Goal: Information Seeking & Learning: Check status

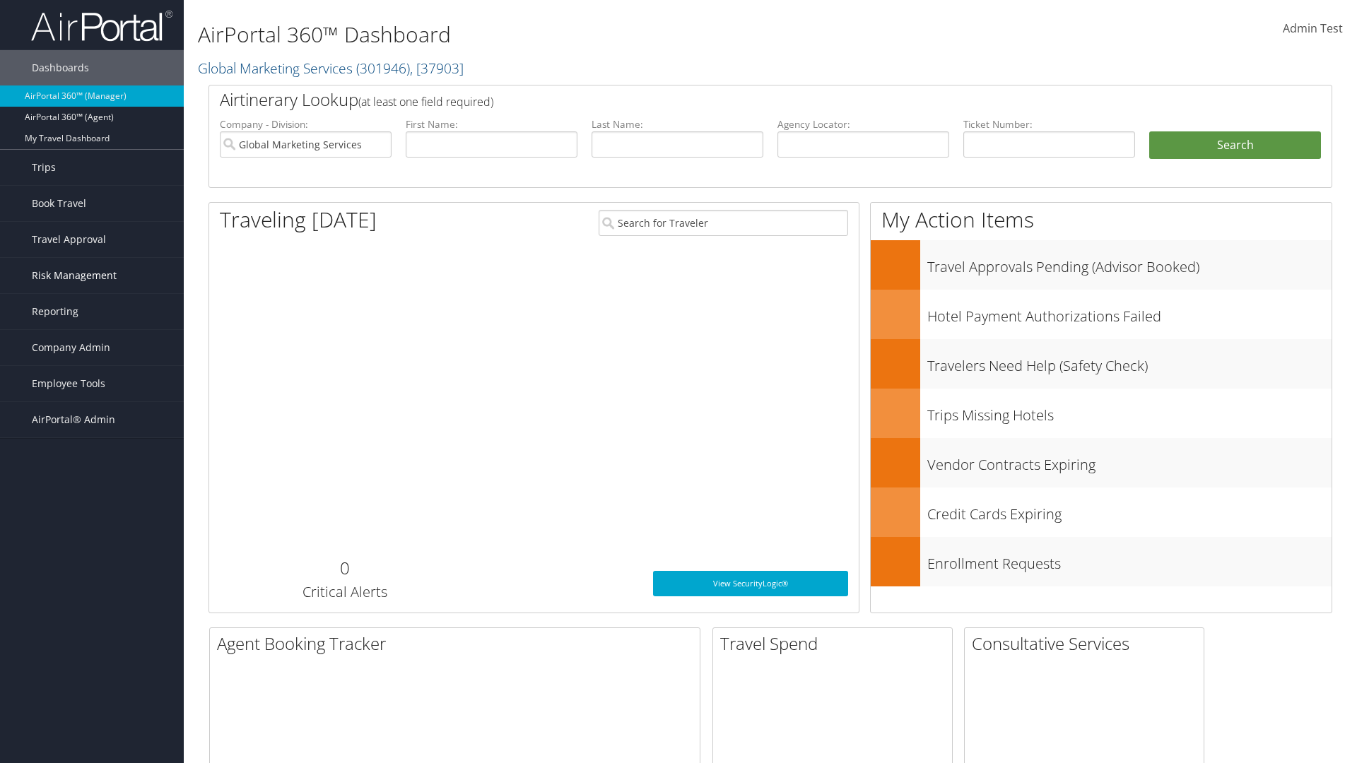
click at [92, 276] on span "Risk Management" at bounding box center [74, 275] width 85 height 35
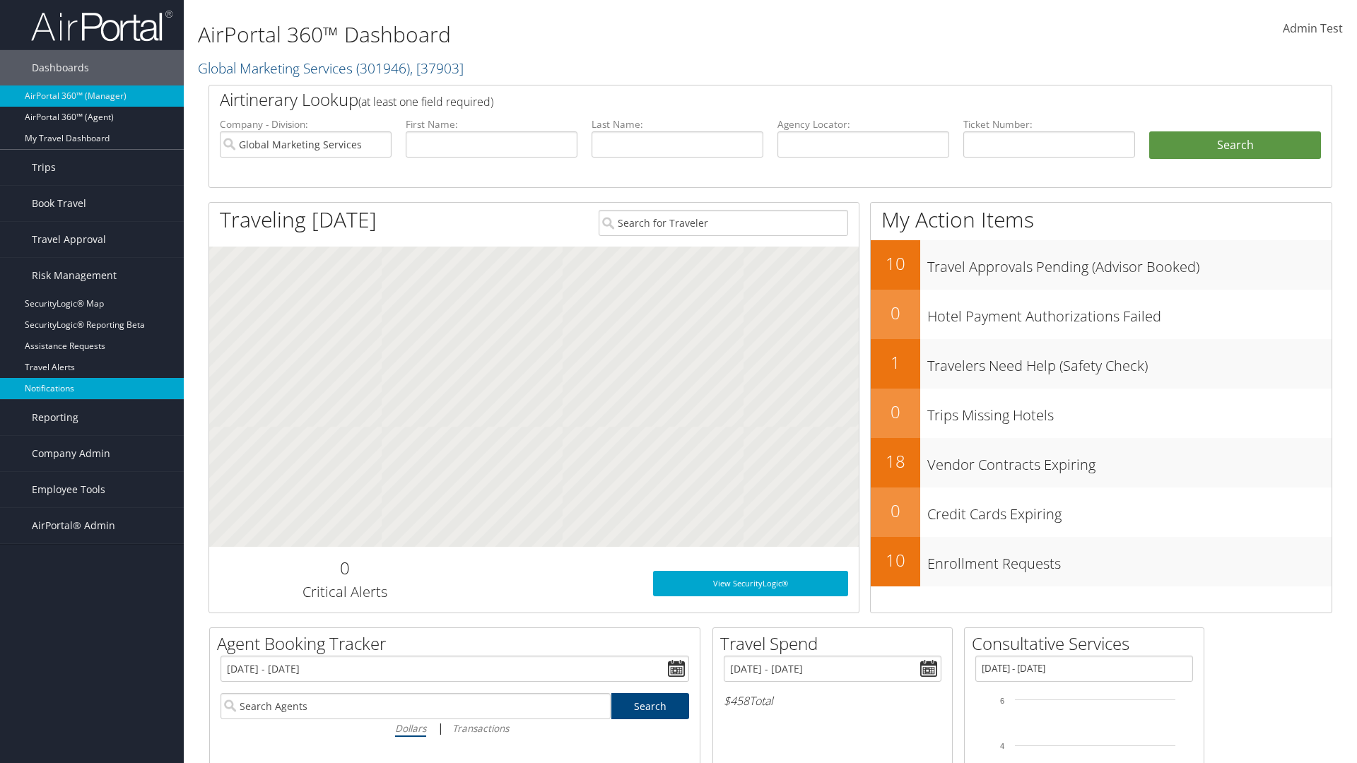
click at [92, 389] on link "Notifications" at bounding box center [92, 388] width 184 height 21
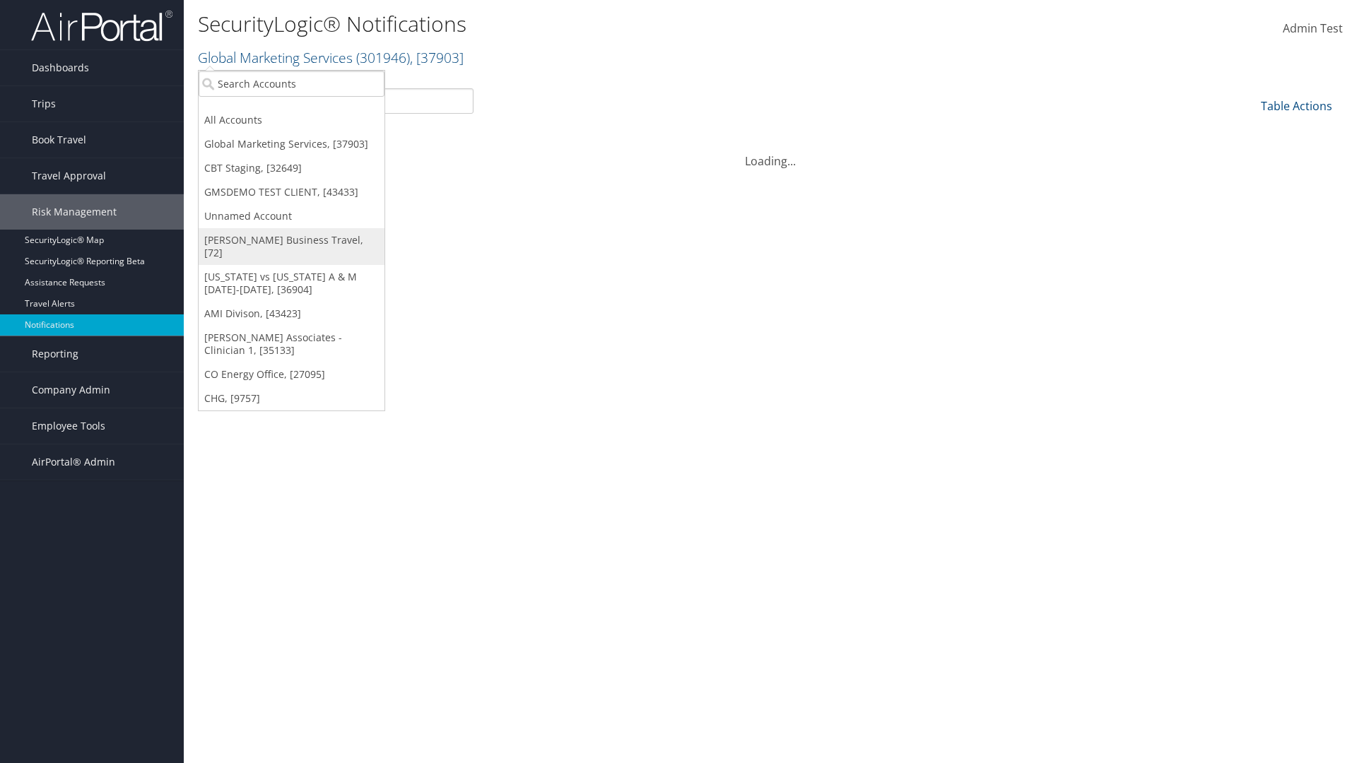
click at [291, 240] on link "[PERSON_NAME] Business Travel, [72]" at bounding box center [292, 246] width 186 height 37
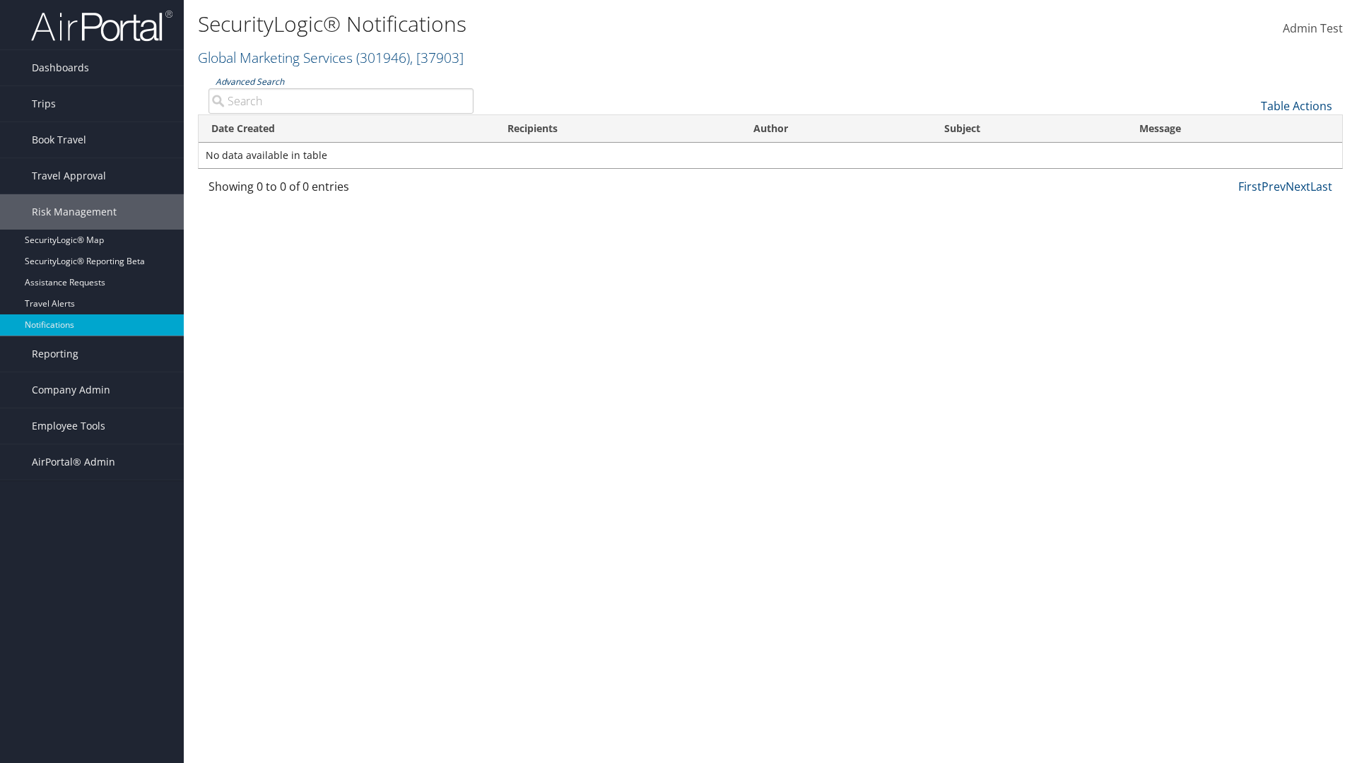
click at [249, 81] on link "Advanced Search" at bounding box center [250, 82] width 69 height 12
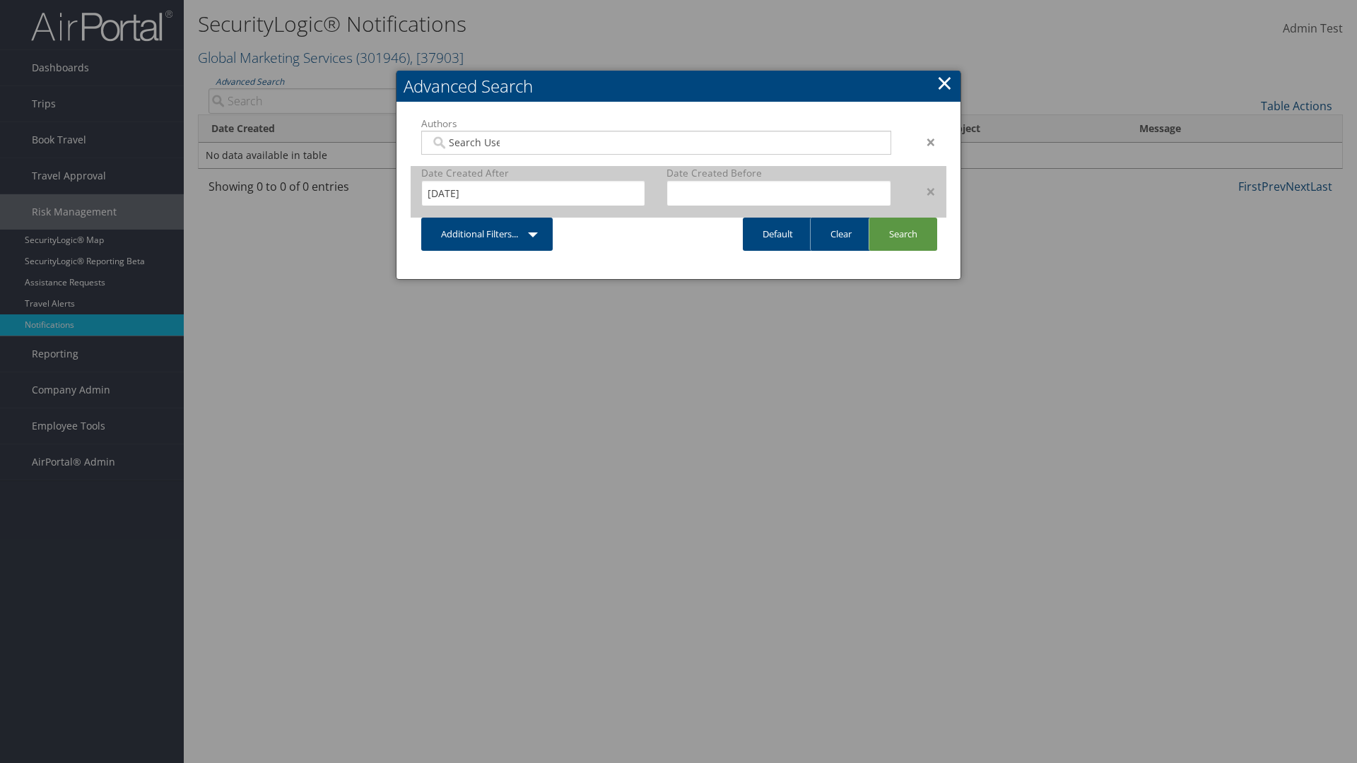
click at [924, 191] on div "×" at bounding box center [924, 191] width 45 height 17
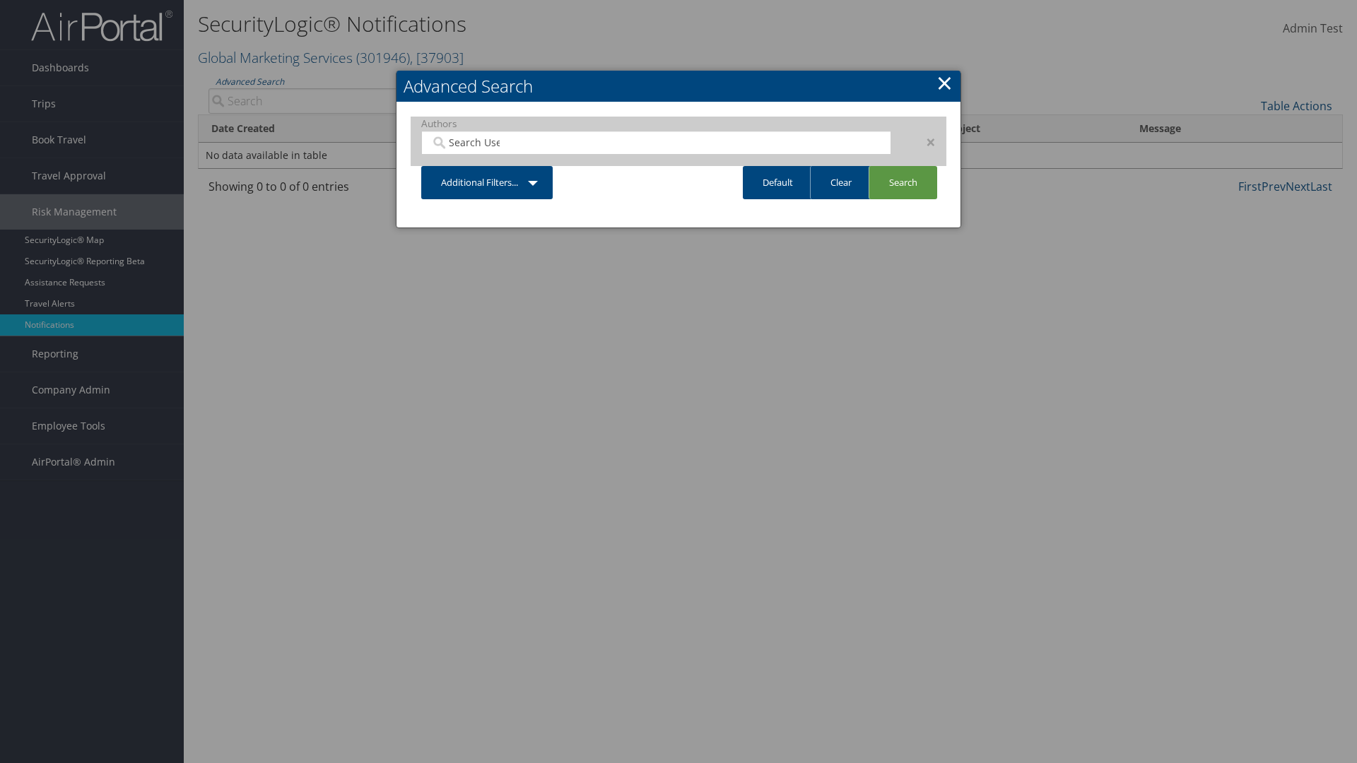
click at [924, 141] on div "×" at bounding box center [924, 142] width 45 height 17
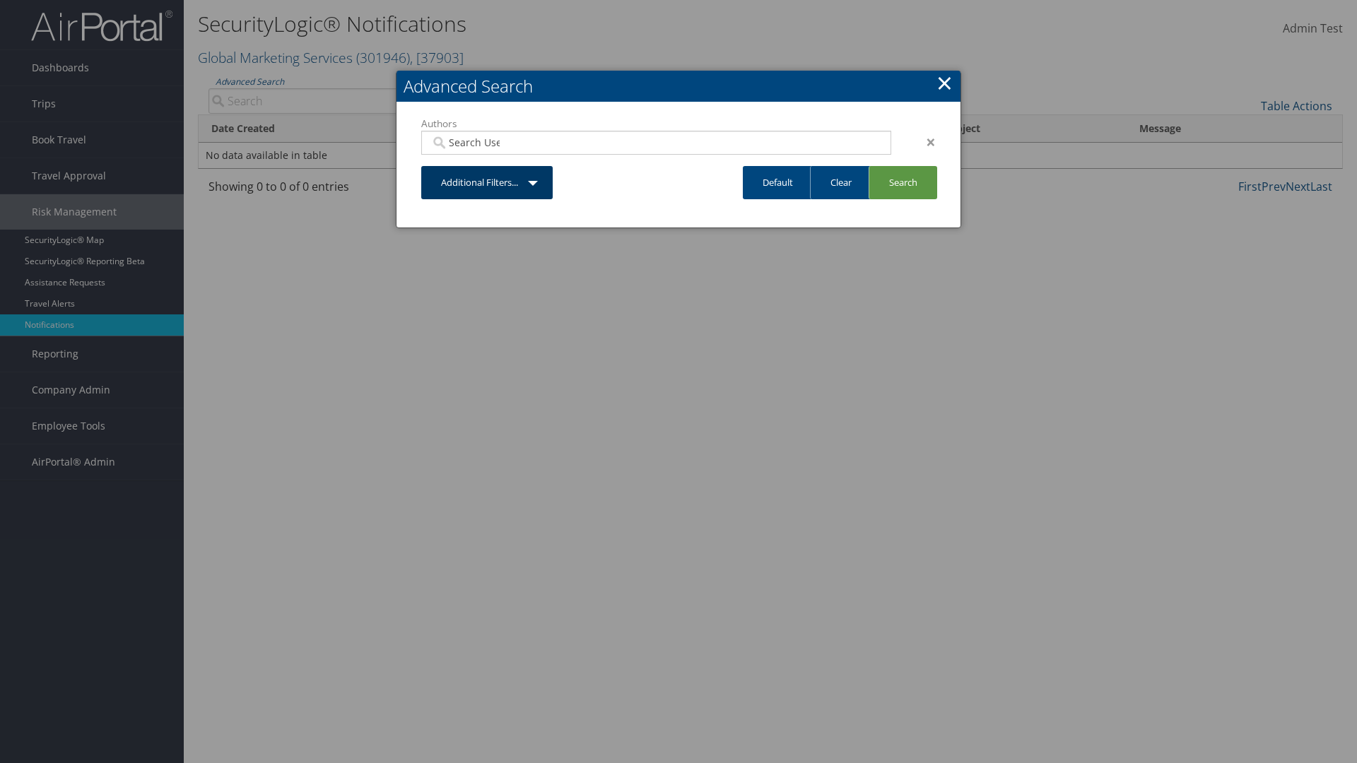
click at [487, 166] on link "Additional Filters..." at bounding box center [486, 182] width 131 height 33
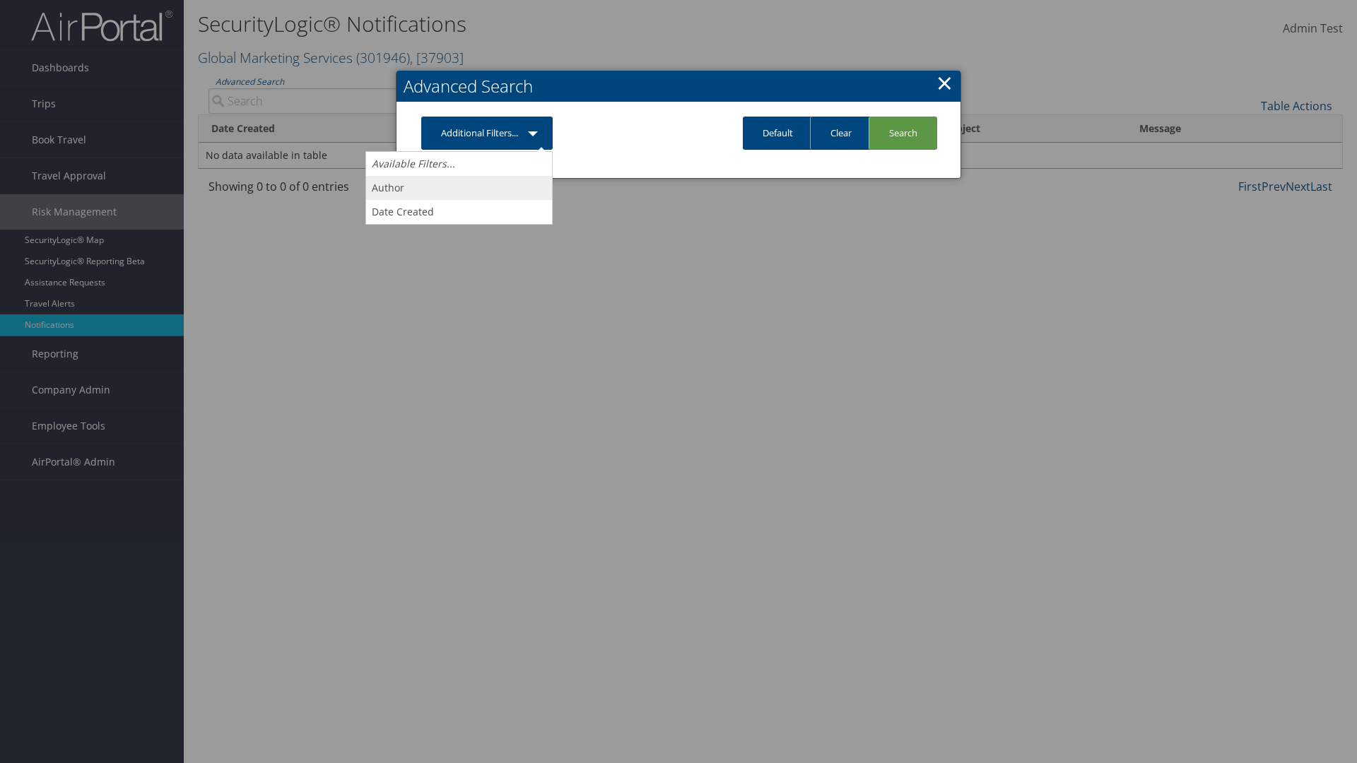
click at [459, 187] on link "Author" at bounding box center [459, 188] width 186 height 24
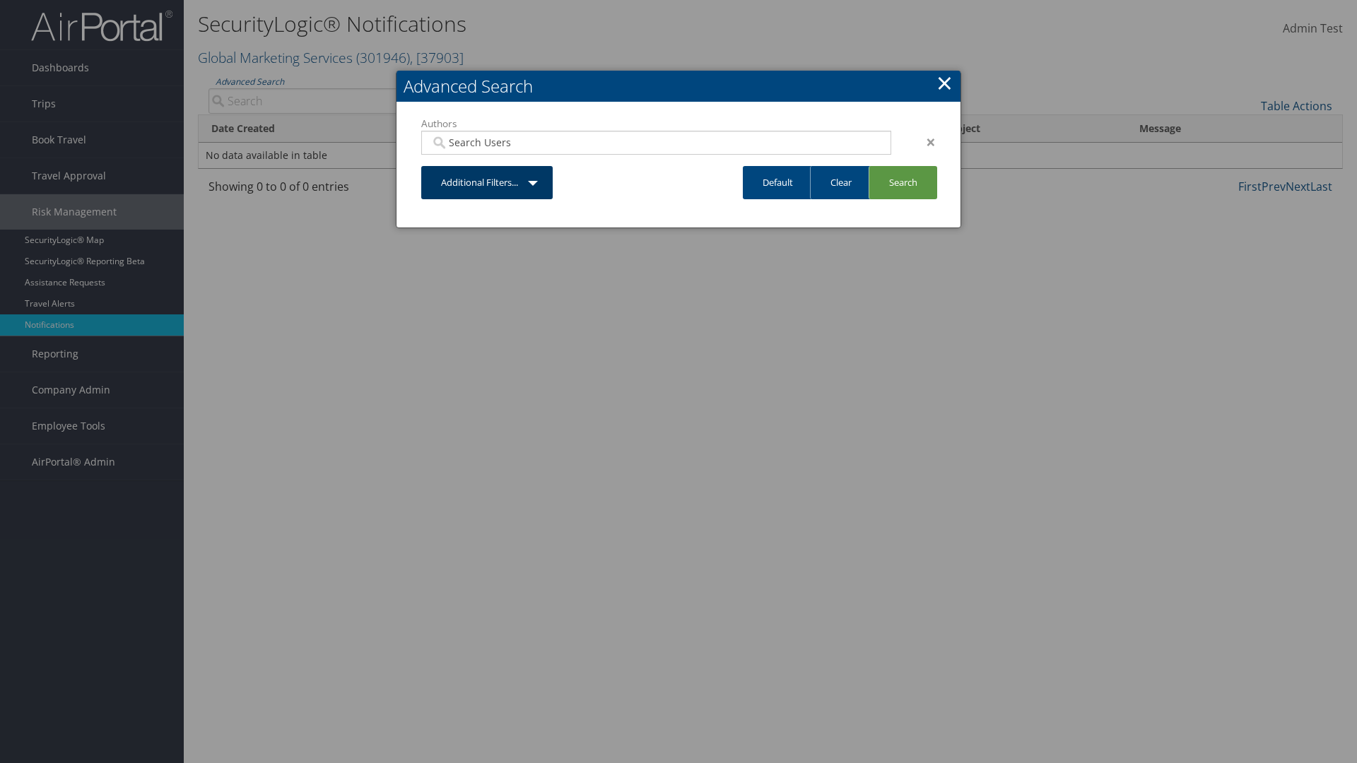
click at [487, 182] on link "Additional Filters..." at bounding box center [486, 182] width 131 height 33
click at [0, 0] on link "Date Created" at bounding box center [0, 0] width 0 height 0
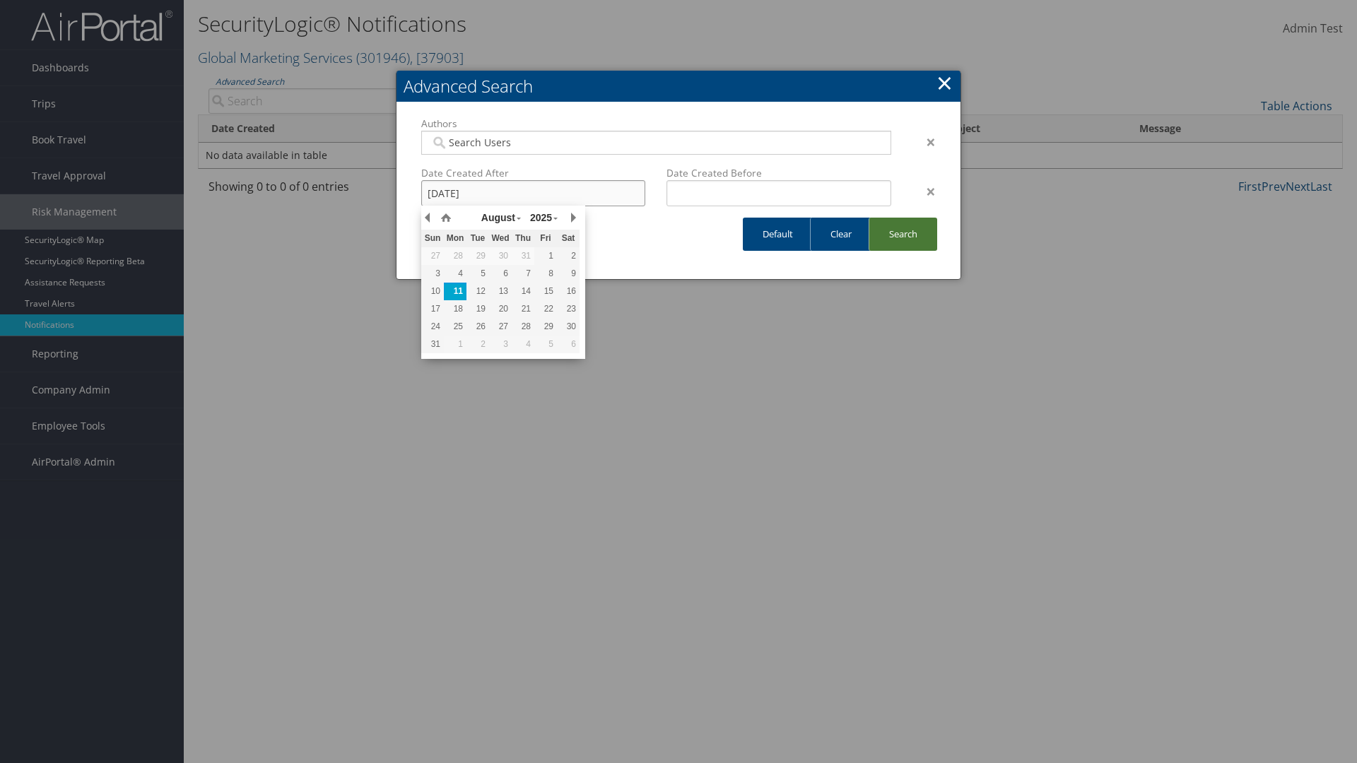
type input "8/11/2025"
click at [902, 234] on link "Search" at bounding box center [903, 234] width 69 height 33
